Goal: Task Accomplishment & Management: Manage account settings

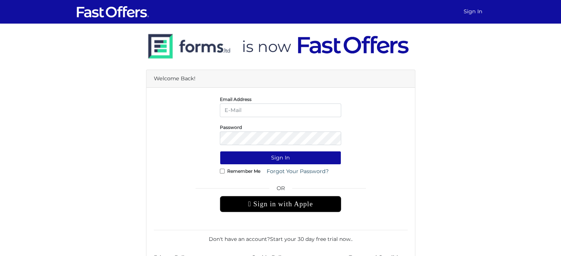
click at [246, 114] on input "email" at bounding box center [280, 111] width 121 height 14
click at [244, 113] on input "email" at bounding box center [280, 111] width 121 height 14
click at [252, 108] on input "email" at bounding box center [280, 111] width 121 height 14
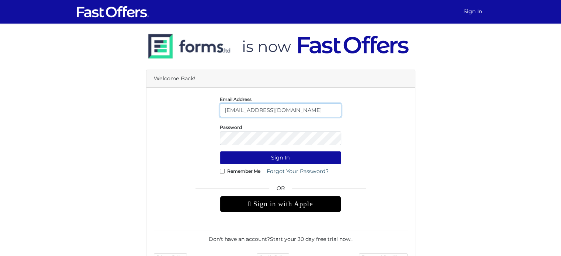
type input "amir.tehrani@zolo.ca"
click at [221, 172] on input "Remember Me" at bounding box center [222, 171] width 5 height 5
checkbox input "true"
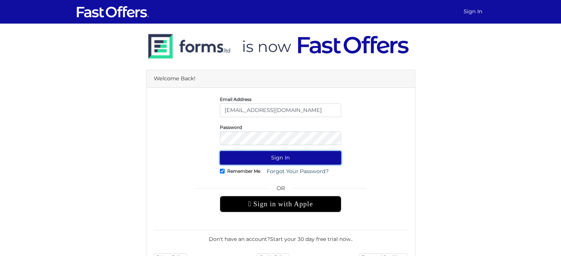
click at [248, 156] on button "Sign In" at bounding box center [280, 158] width 121 height 14
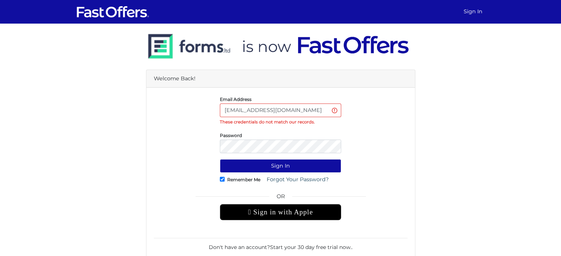
scroll to position [23, 0]
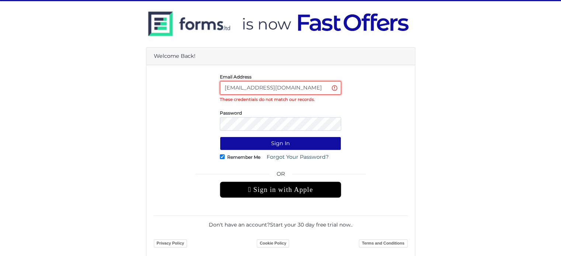
click at [296, 88] on input "amir.tehrani@zolo.ca" at bounding box center [280, 88] width 121 height 14
drag, startPoint x: 300, startPoint y: 90, endPoint x: 236, endPoint y: 88, distance: 63.9
drag, startPoint x: 236, startPoint y: 88, endPoint x: 319, endPoint y: 85, distance: 82.7
click at [319, 85] on input "amir.tehrani@zolo.ca" at bounding box center [280, 88] width 121 height 14
type input "[DOMAIN_NAME][EMAIL_ADDRESS][DOMAIN_NAME]"
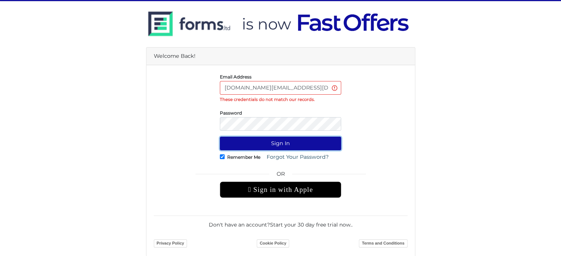
click at [269, 145] on button "Sign In" at bounding box center [280, 144] width 121 height 14
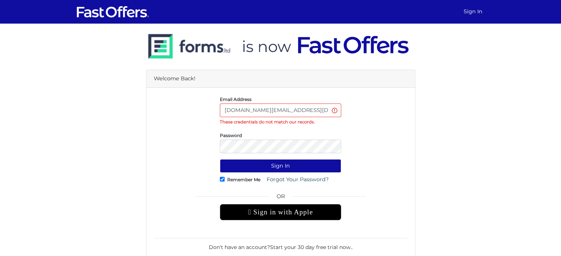
drag, startPoint x: 306, startPoint y: 110, endPoint x: 208, endPoint y: 110, distance: 97.0
click at [208, 110] on div "Email Address [DOMAIN_NAME][EMAIL_ADDRESS][DOMAIN_NAME] These credentials do no…" at bounding box center [280, 110] width 265 height 31
